Goal: Information Seeking & Learning: Check status

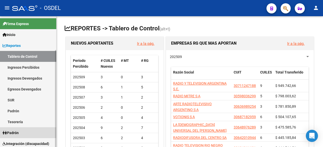
click at [19, 132] on span "Padrón" at bounding box center [11, 133] width 16 height 6
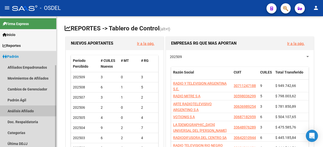
click at [30, 109] on link "Análisis Afiliado" at bounding box center [28, 110] width 56 height 11
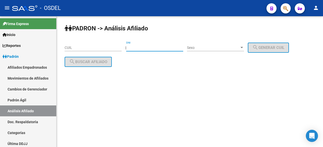
click at [137, 48] on input "DNI" at bounding box center [154, 47] width 57 height 4
click at [33, 66] on link "Afiliados Empadronados" at bounding box center [28, 67] width 56 height 11
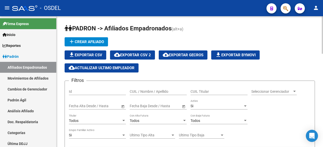
click at [148, 88] on div "CUIL / Nombre / Apellido" at bounding box center [158, 90] width 57 height 10
click at [146, 91] on input "ESCOBARELIZABETH" at bounding box center [158, 91] width 57 height 4
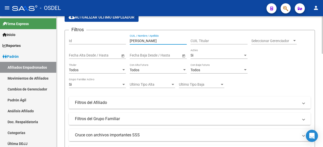
scroll to position [152, 0]
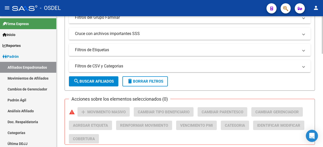
type input "[PERSON_NAME]"
click at [92, 80] on span "search Buscar Afiliados" at bounding box center [94, 81] width 40 height 5
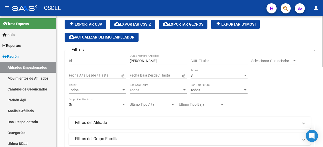
scroll to position [0, 0]
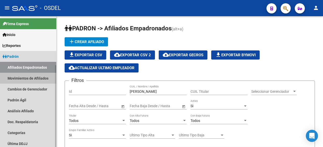
click at [36, 77] on link "Movimientos de Afiliados" at bounding box center [28, 78] width 56 height 11
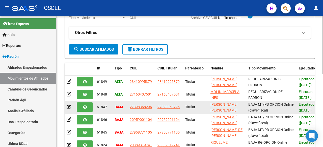
scroll to position [76, 0]
